Goal: Task Accomplishment & Management: Manage account settings

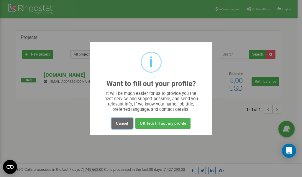
click at [119, 123] on button "Cancel" at bounding box center [121, 123] width 21 height 11
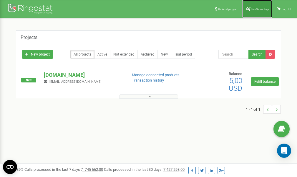
click at [254, 9] on span "Profile settings" at bounding box center [261, 9] width 18 height 3
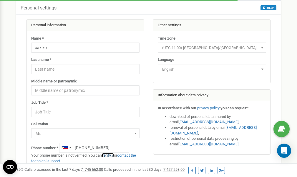
click at [111, 155] on link "verify it" at bounding box center [108, 155] width 12 height 4
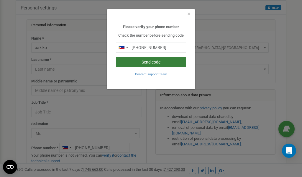
click at [153, 61] on button "Send code" at bounding box center [151, 62] width 70 height 10
